Goal: Transaction & Acquisition: Purchase product/service

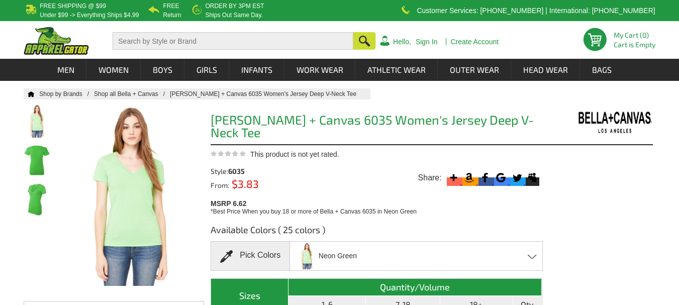
scroll to position [103, 0]
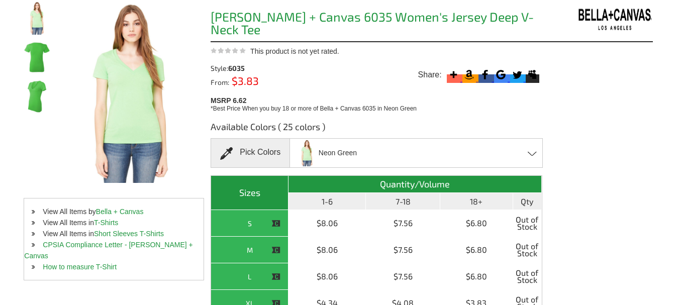
click at [533, 151] on span at bounding box center [533, 153] width 10 height 5
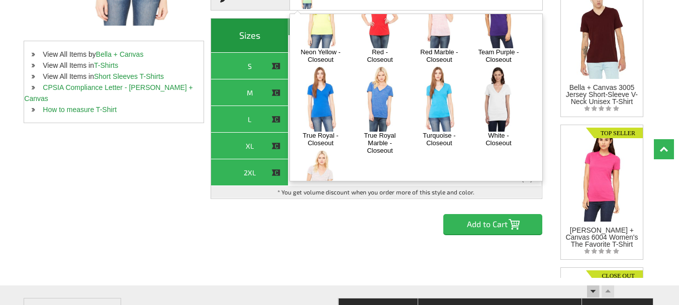
scroll to position [408, 0]
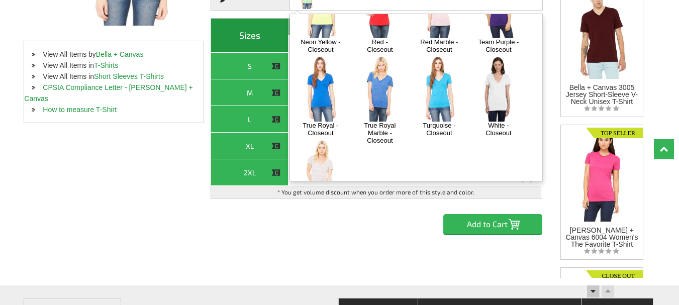
click at [323, 139] on img at bounding box center [320, 172] width 53 height 66
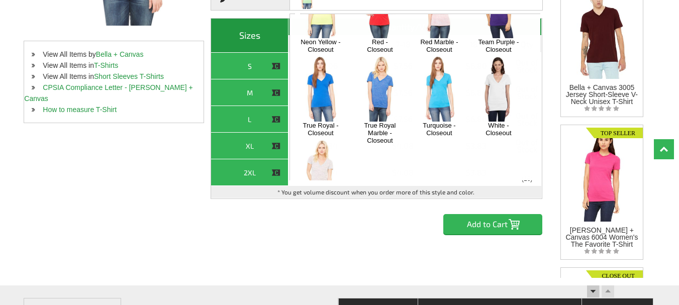
scroll to position [1411, 0]
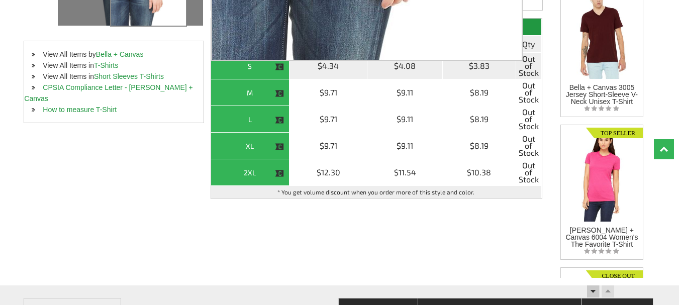
drag, startPoint x: 149, startPoint y: 16, endPoint x: 250, endPoint y: 64, distance: 112.0
click at [250, 64] on div "Home Shop by Brands Shop all Bella + Canvas Bella + Canvas 6035 Women's Jersey …" at bounding box center [339, 53] width 631 height 450
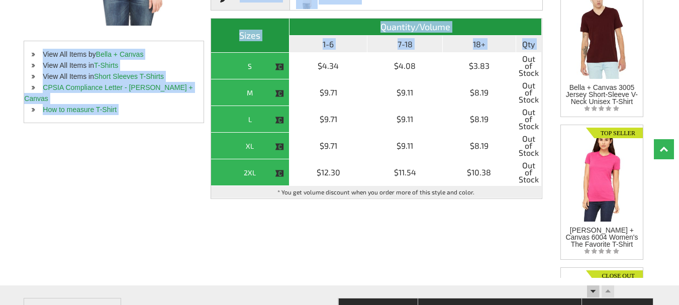
scroll to position [0, 0]
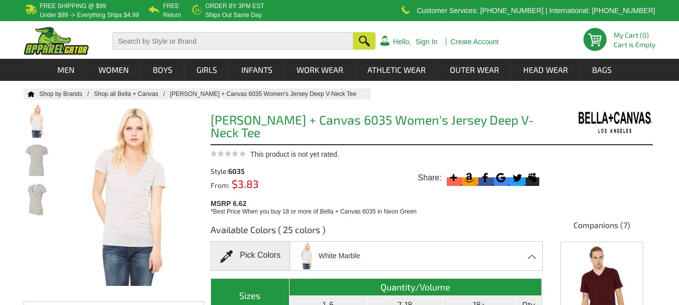
click at [35, 230] on div at bounding box center [41, 195] width 34 height 181
click at [37, 118] on img at bounding box center [37, 121] width 27 height 33
click at [531, 254] on span at bounding box center [533, 256] width 10 height 5
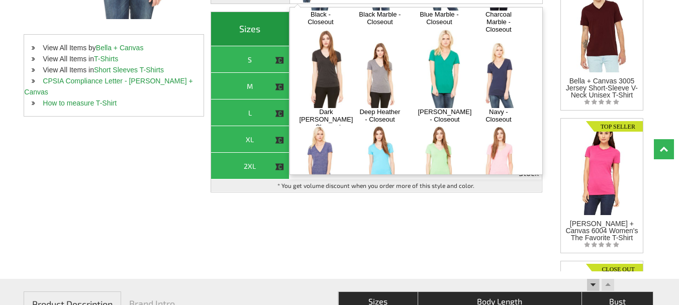
scroll to position [159, 0]
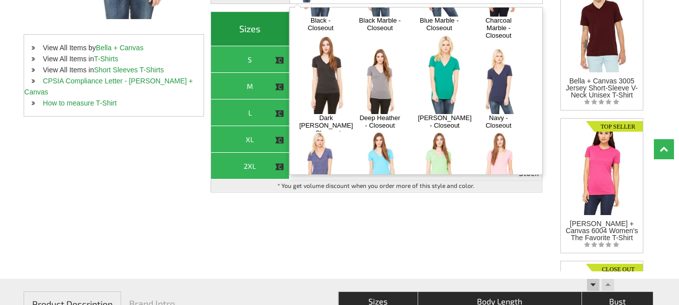
click at [503, 50] on img at bounding box center [498, 81] width 53 height 66
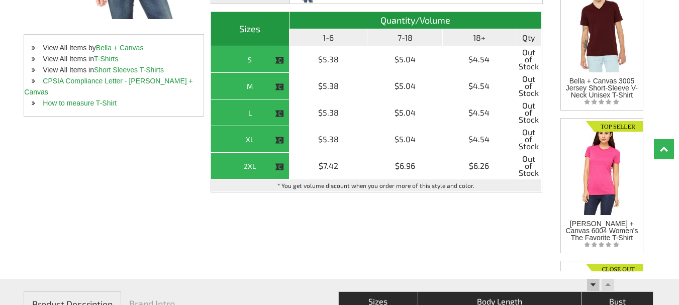
scroll to position [0, 0]
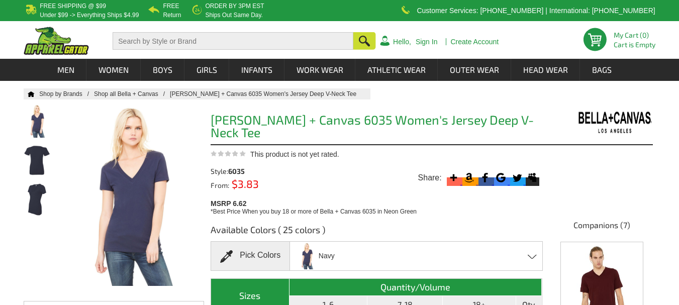
click at [531, 252] on div "Navy Ash - Closeout Asphalt - Closeout Athletic Heather - Closeout [PERSON_NAME…" at bounding box center [416, 256] width 253 height 30
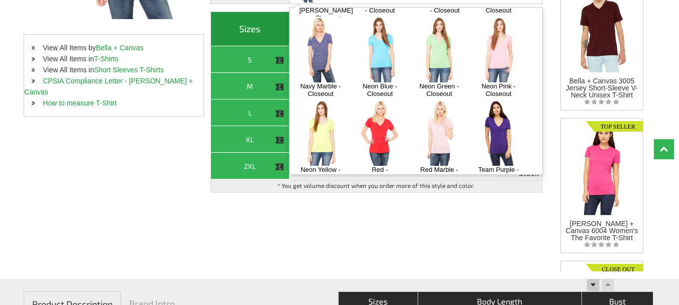
scroll to position [263, 0]
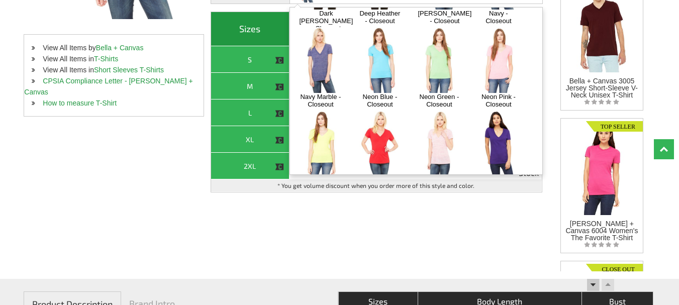
click at [509, 36] on img at bounding box center [498, 60] width 53 height 66
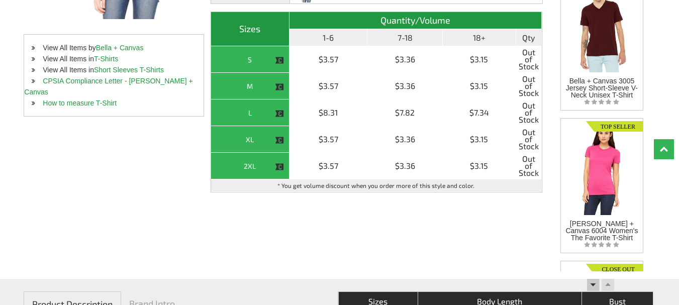
scroll to position [0, 0]
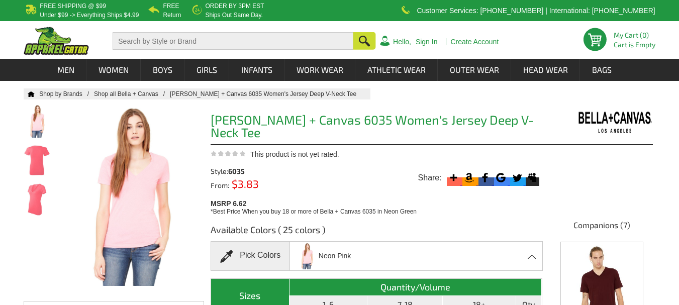
click at [534, 254] on span at bounding box center [533, 256] width 10 height 5
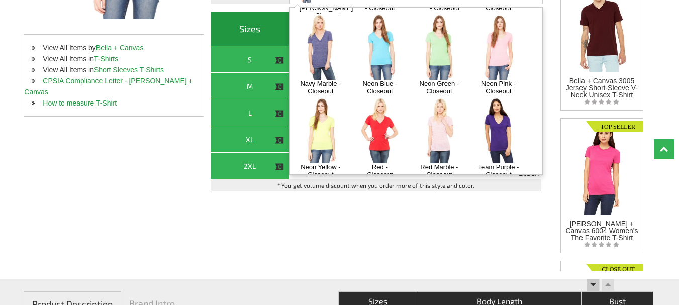
scroll to position [131, 0]
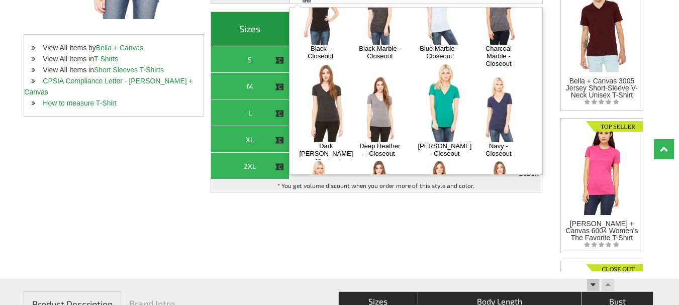
click at [438, 71] on img at bounding box center [445, 102] width 64 height 80
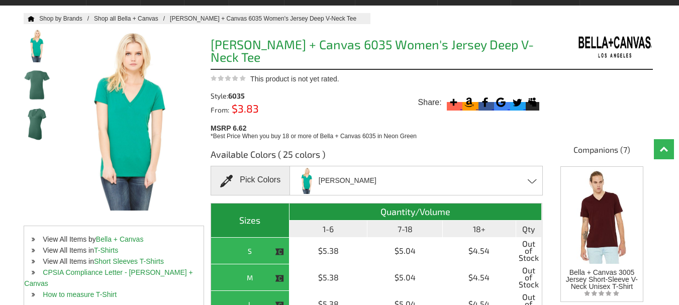
scroll to position [42, 0]
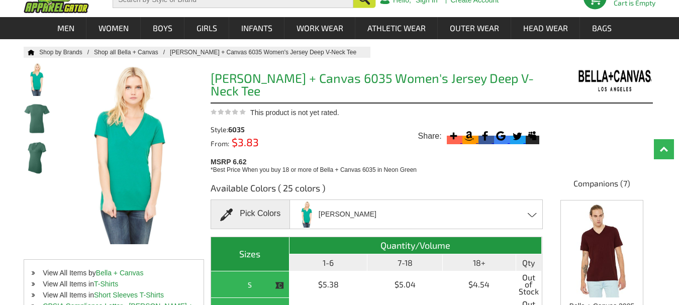
click at [530, 213] on span at bounding box center [533, 215] width 10 height 5
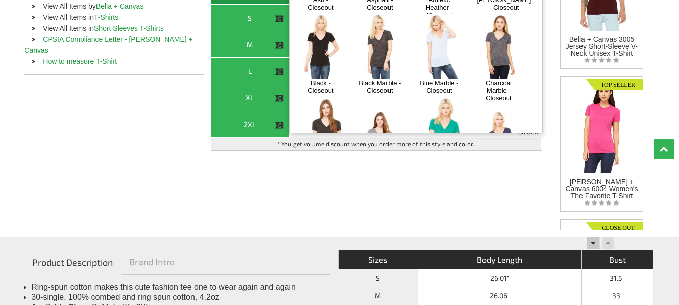
scroll to position [103, 0]
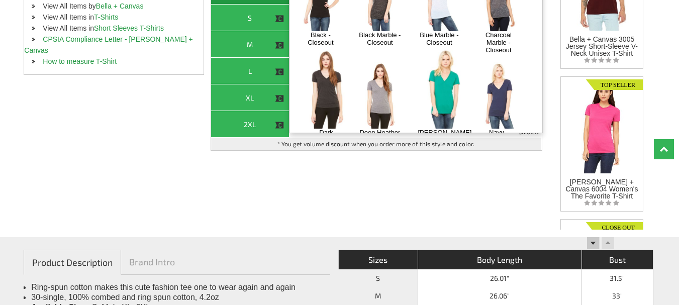
click at [325, 49] on img at bounding box center [326, 89] width 64 height 80
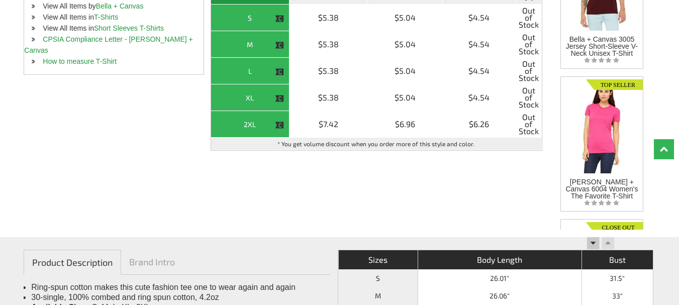
scroll to position [0, 0]
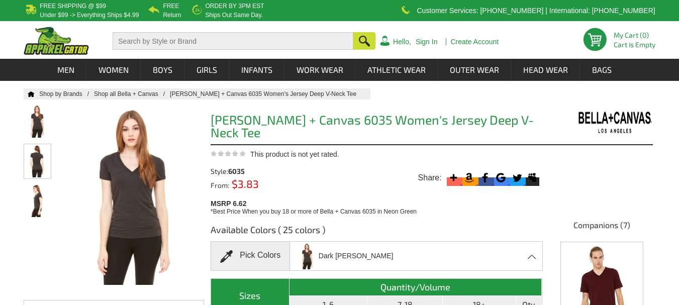
click at [39, 159] on img at bounding box center [37, 160] width 27 height 33
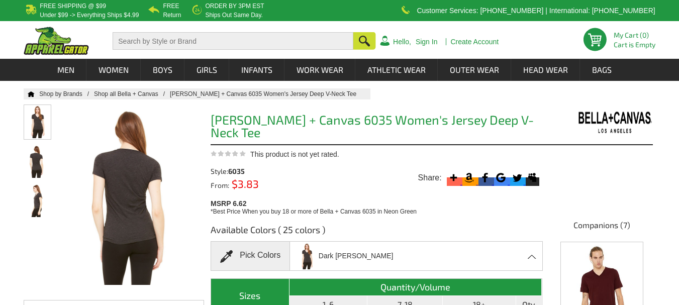
click at [41, 110] on img at bounding box center [37, 121] width 27 height 33
